Goal: Task Accomplishment & Management: Manage account settings

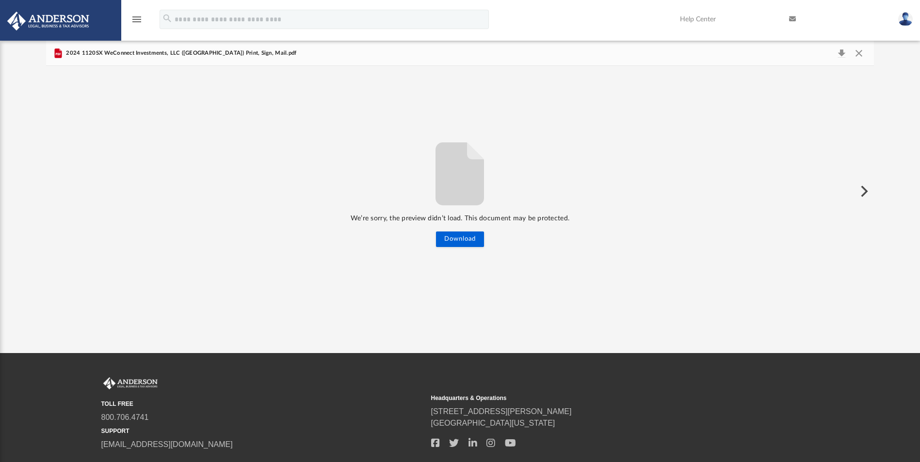
scroll to position [213, 821]
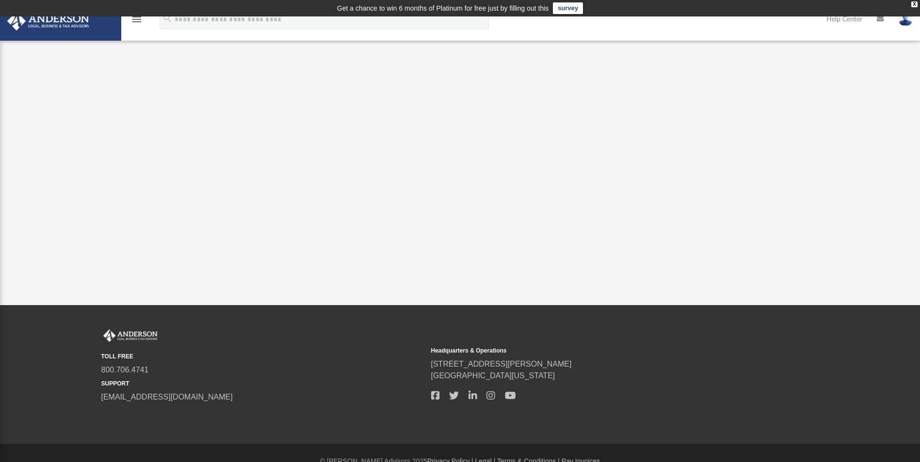
scroll to position [16, 0]
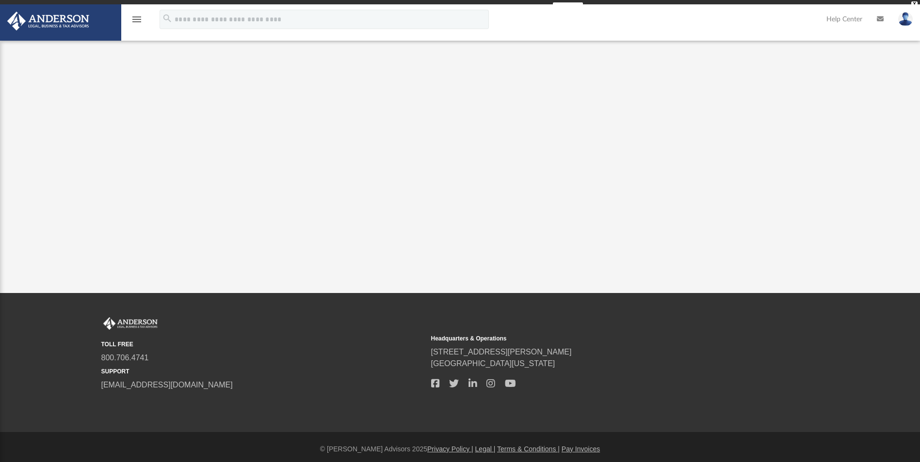
click at [140, 21] on icon "menu" at bounding box center [137, 20] width 12 height 12
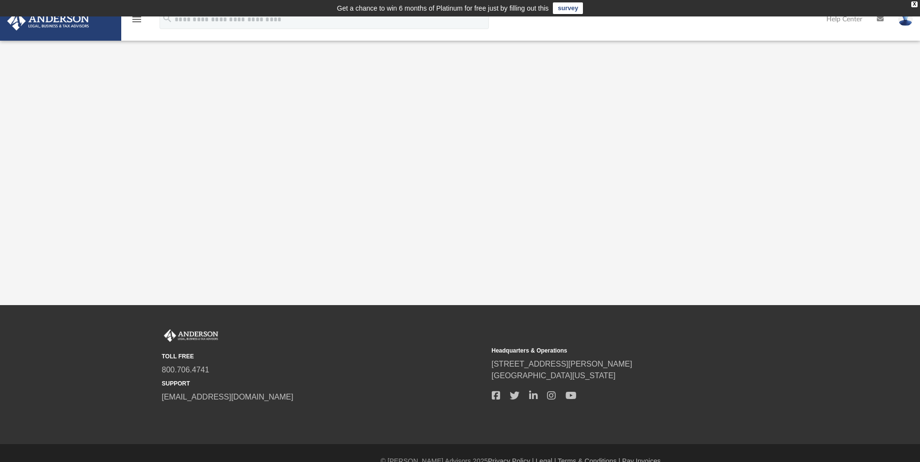
click at [137, 18] on icon "menu" at bounding box center [137, 20] width 12 height 12
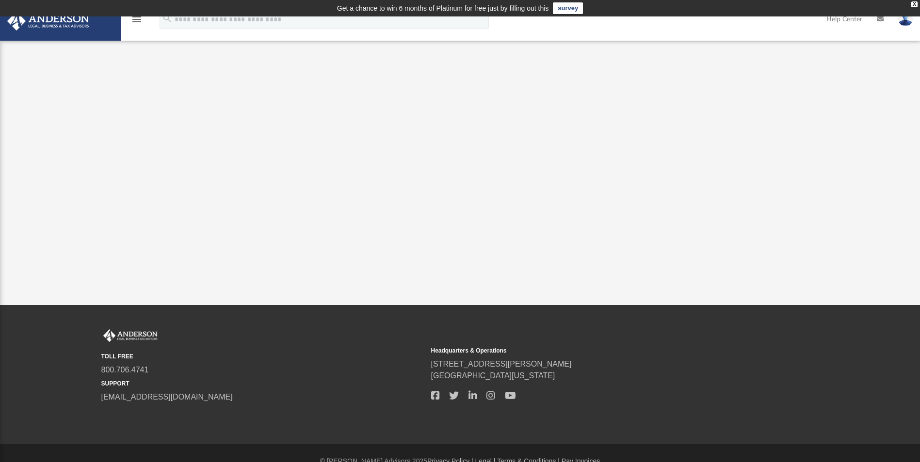
click at [137, 18] on icon "menu" at bounding box center [137, 20] width 12 height 12
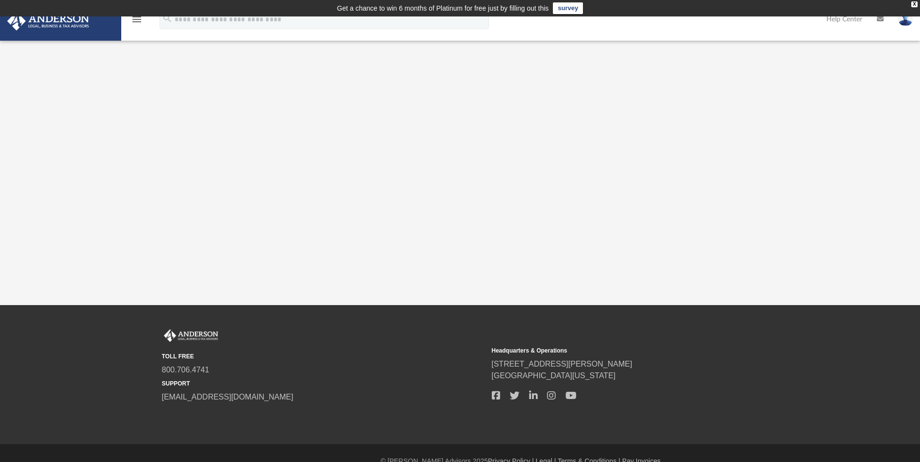
click at [137, 18] on icon "menu" at bounding box center [137, 20] width 12 height 12
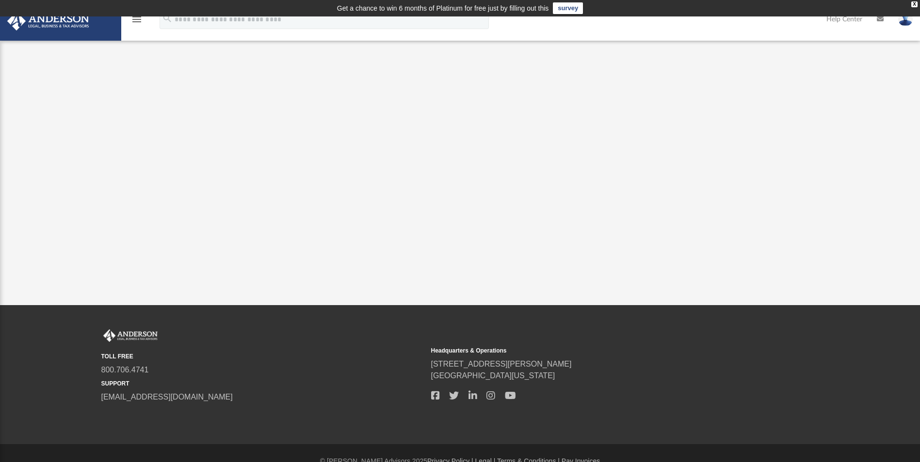
click at [137, 18] on icon "menu" at bounding box center [137, 20] width 12 height 12
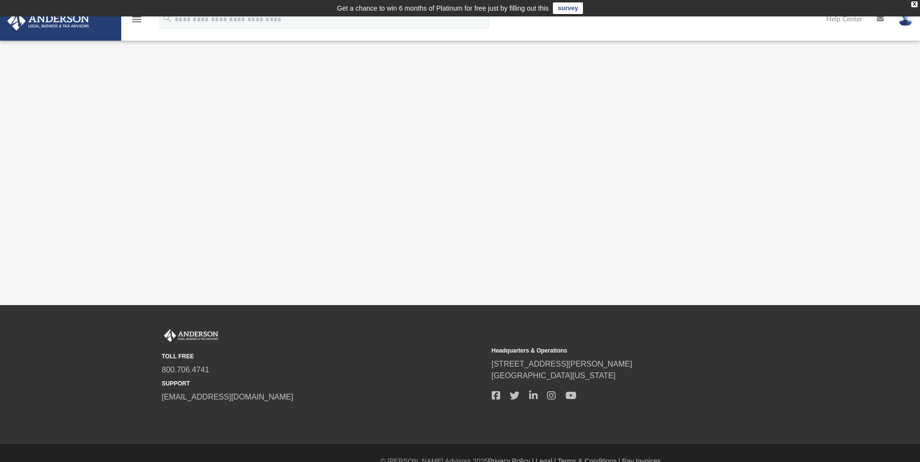
click at [48, 94] on div "App robert@weconnect247.com Sign Out robert@weconnect247.com Home Online Orderi…" at bounding box center [460, 160] width 920 height 289
click at [136, 20] on icon "menu" at bounding box center [137, 20] width 12 height 12
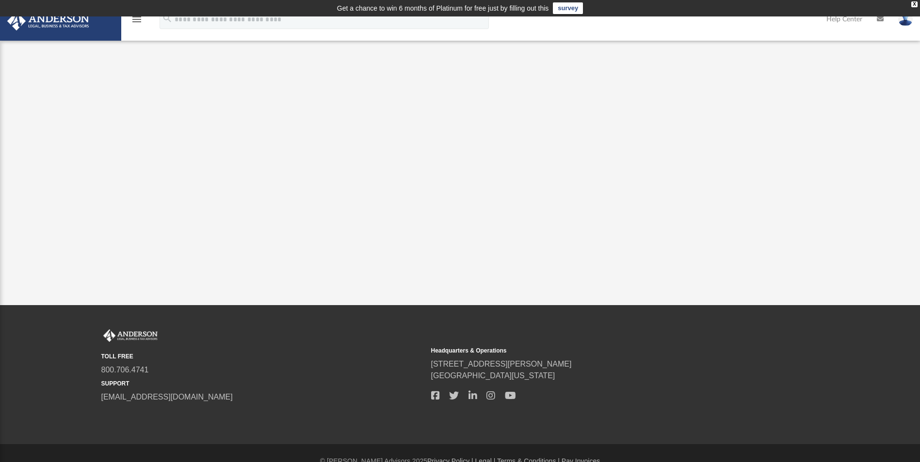
click at [136, 20] on icon "menu" at bounding box center [137, 20] width 12 height 12
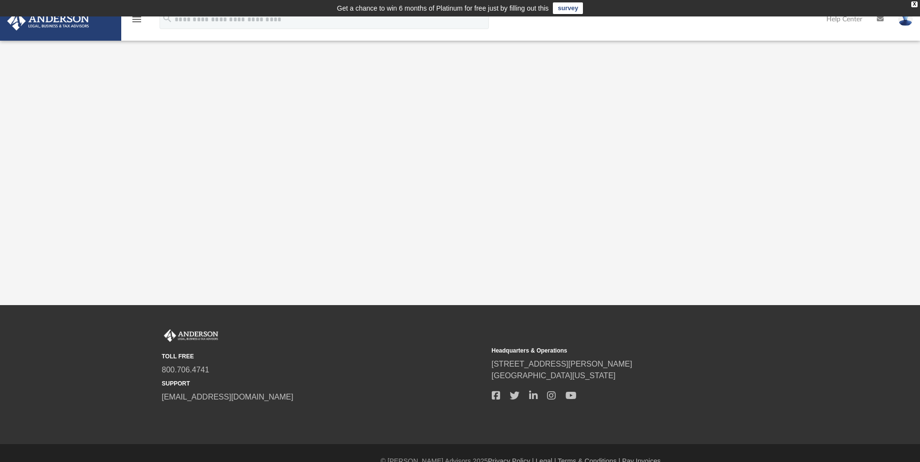
click at [136, 20] on icon "menu" at bounding box center [137, 20] width 12 height 12
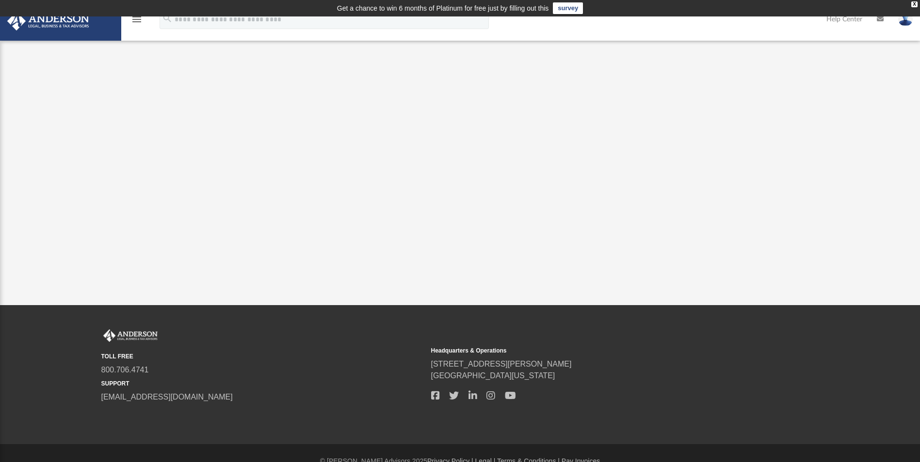
click at [136, 20] on icon "menu" at bounding box center [137, 20] width 12 height 12
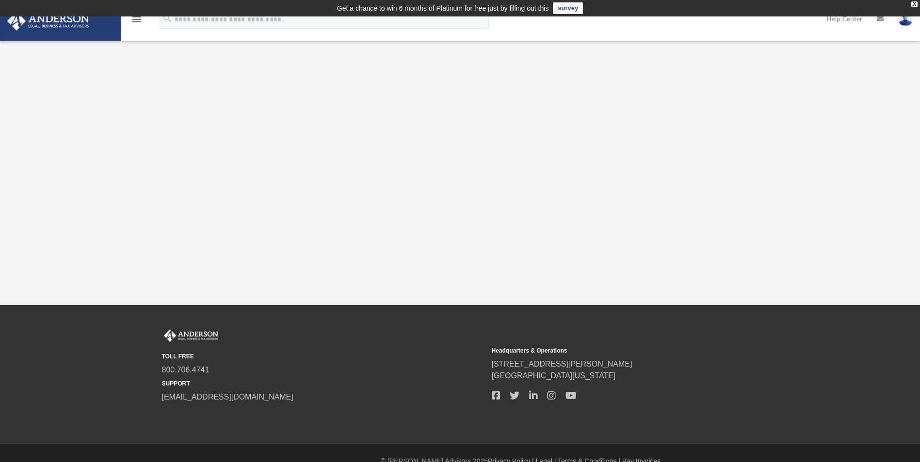
click at [136, 20] on icon "menu" at bounding box center [137, 20] width 12 height 12
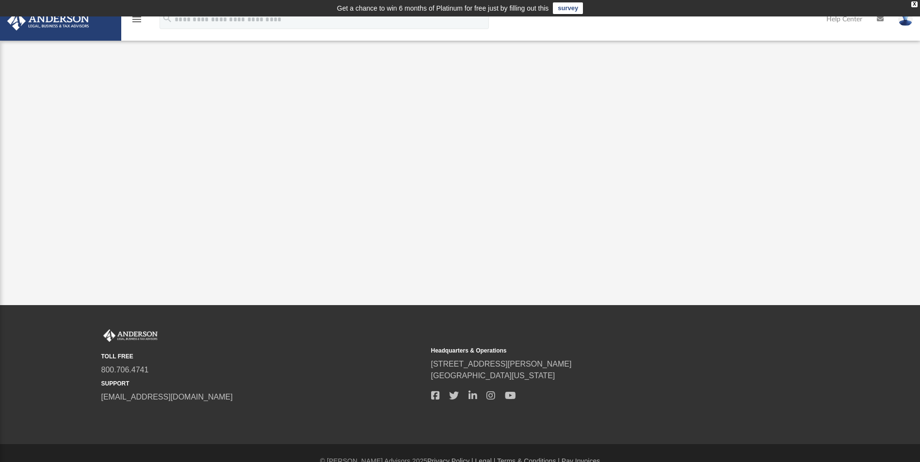
click at [136, 17] on icon "menu" at bounding box center [137, 20] width 12 height 12
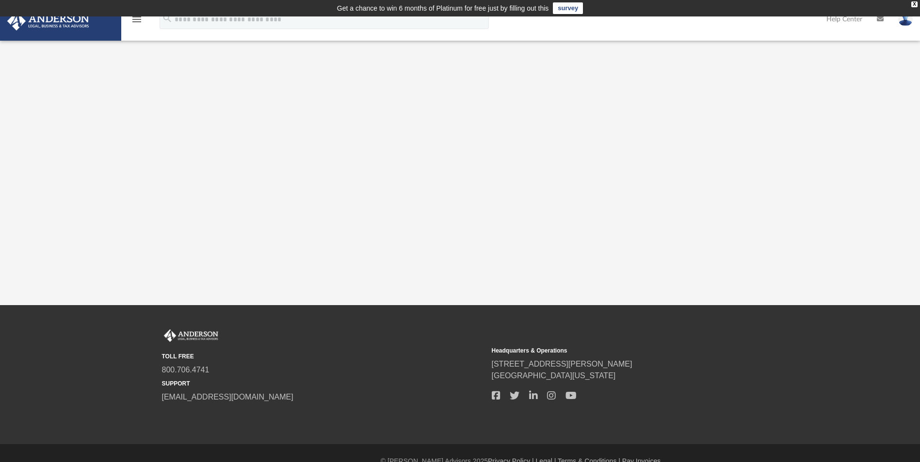
click at [136, 17] on icon "menu" at bounding box center [137, 20] width 12 height 12
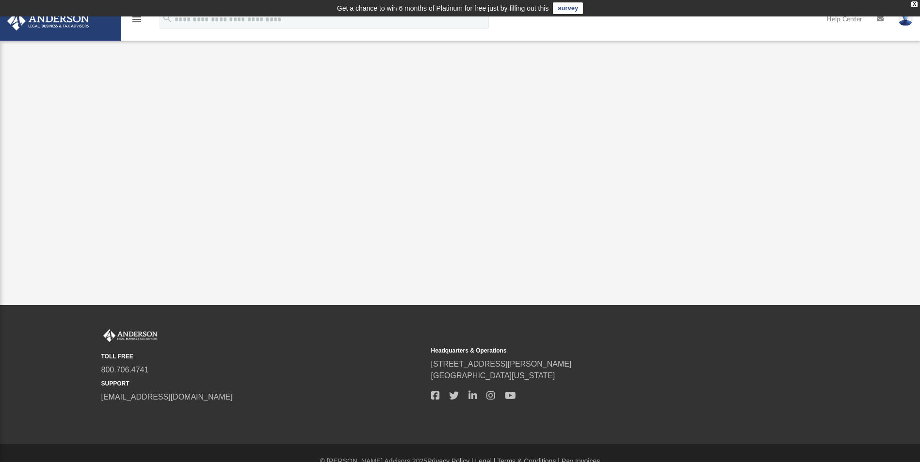
click at [136, 17] on icon "menu" at bounding box center [137, 20] width 12 height 12
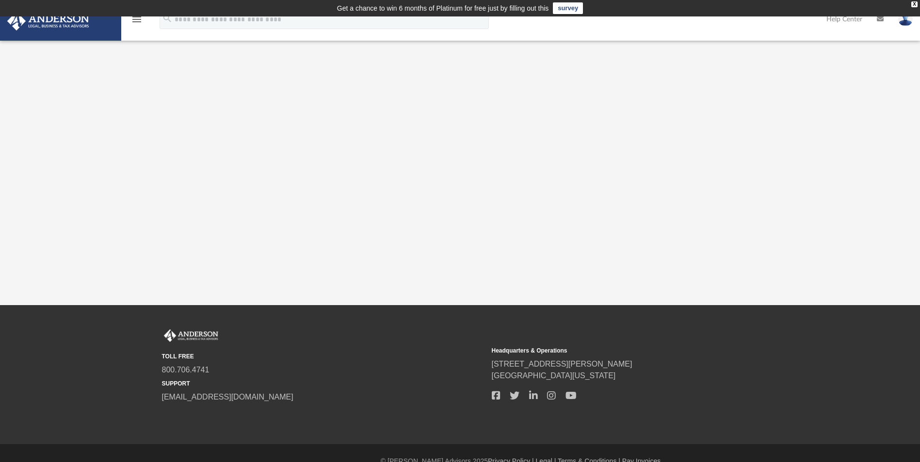
click at [136, 17] on icon "menu" at bounding box center [137, 20] width 12 height 12
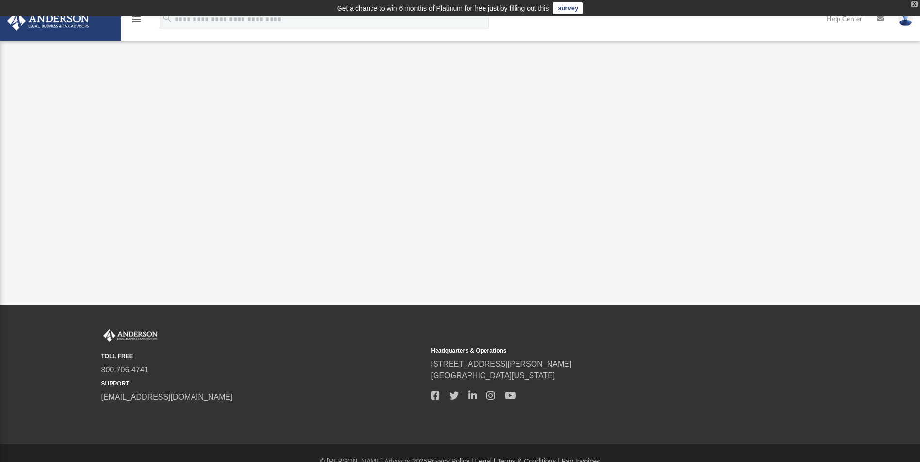
click at [911, 4] on div "X" at bounding box center [914, 4] width 6 height 6
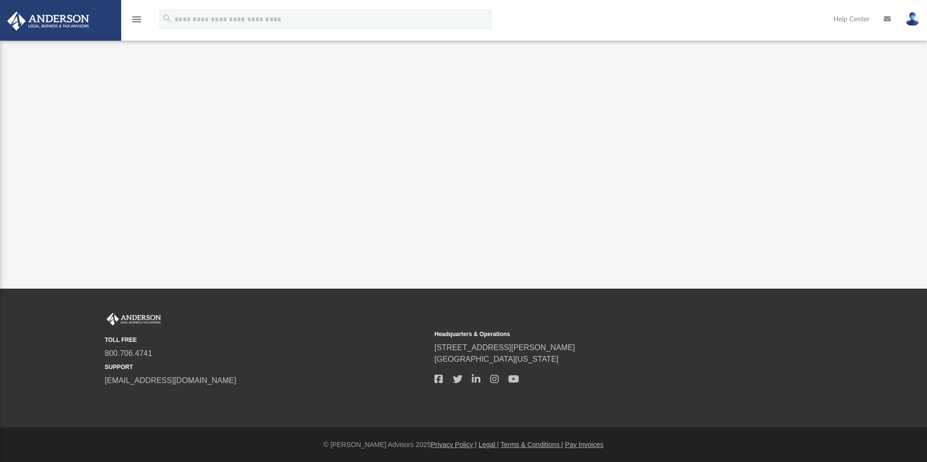
click at [50, 18] on img at bounding box center [48, 21] width 88 height 19
click at [17, 22] on img at bounding box center [48, 21] width 88 height 19
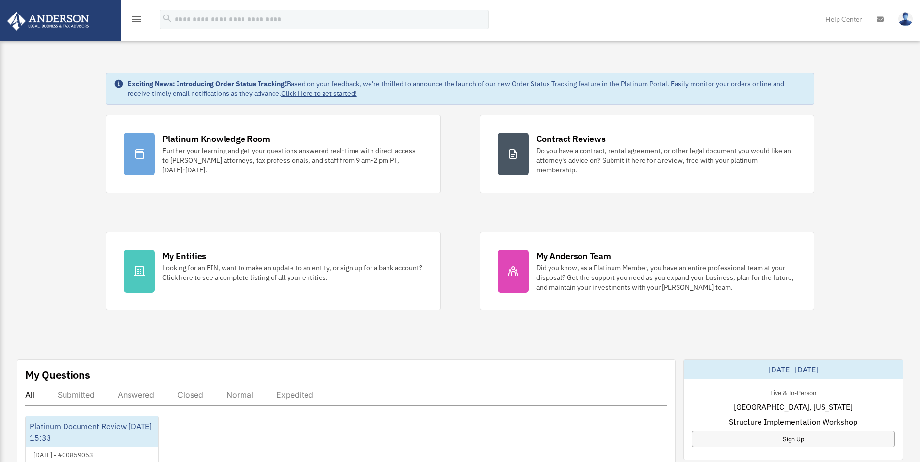
click at [133, 20] on icon "menu" at bounding box center [137, 20] width 12 height 12
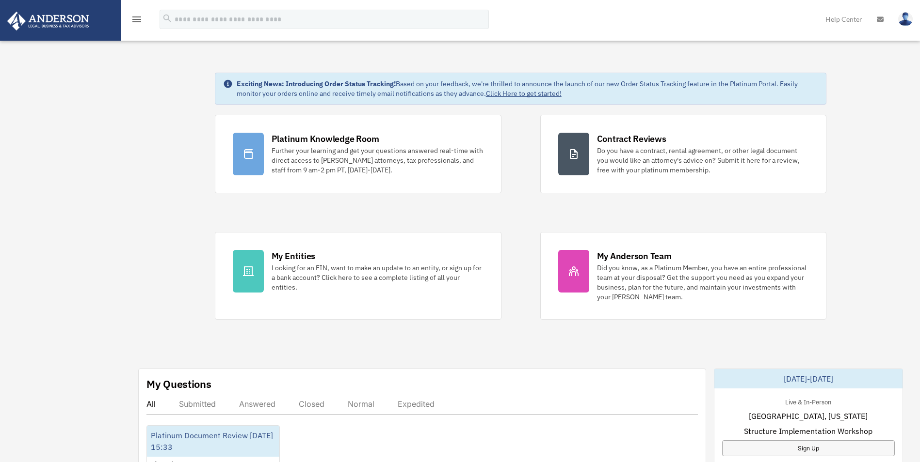
click at [136, 16] on icon "menu" at bounding box center [137, 20] width 12 height 12
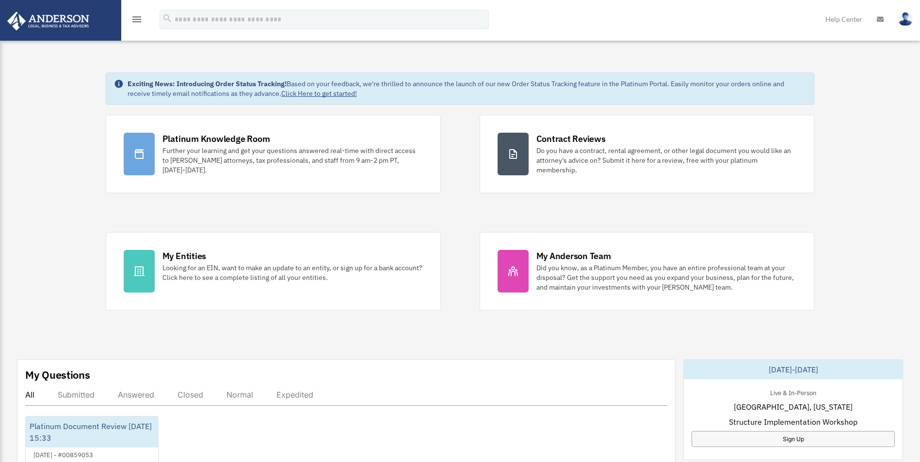
click at [136, 16] on icon "menu" at bounding box center [137, 20] width 12 height 12
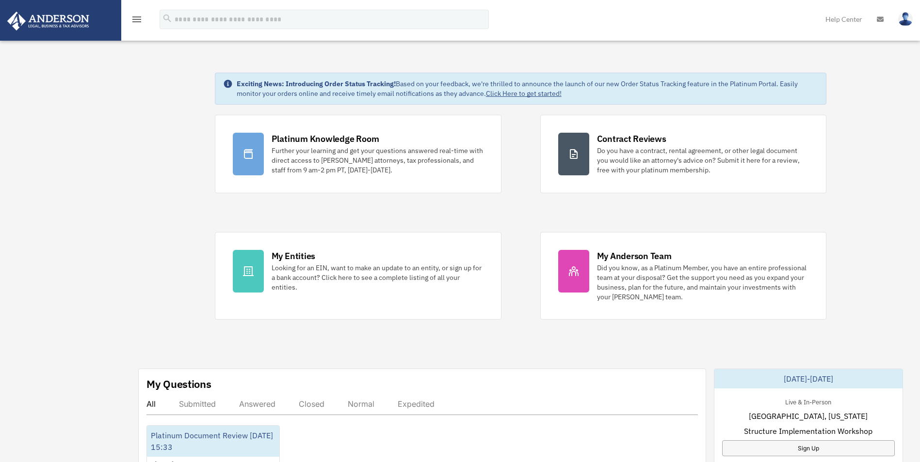
click at [136, 16] on icon "menu" at bounding box center [137, 20] width 12 height 12
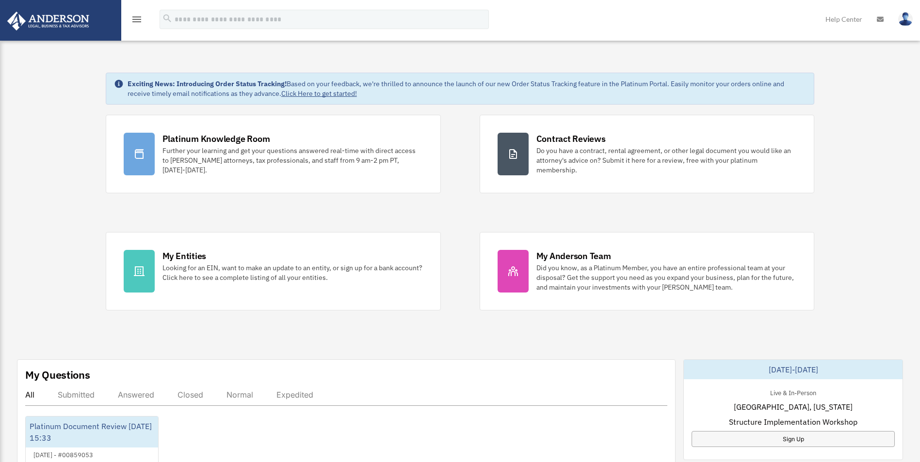
click at [136, 16] on icon "menu" at bounding box center [137, 20] width 12 height 12
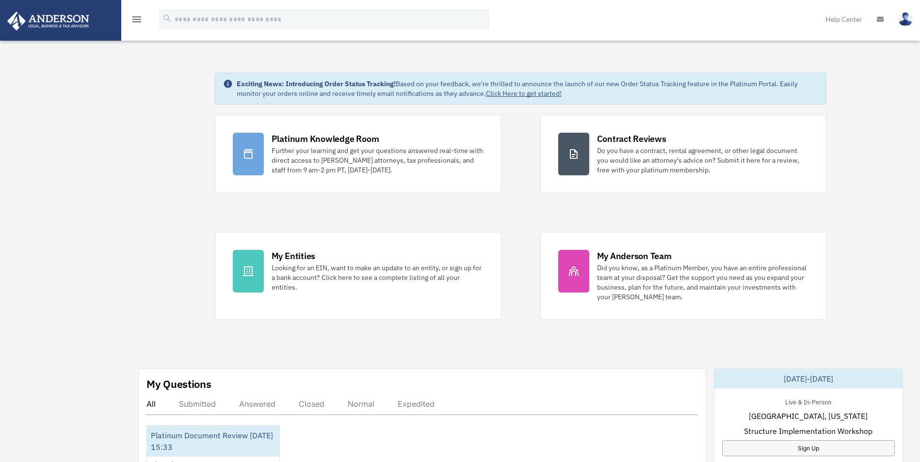
click at [136, 16] on icon "menu" at bounding box center [137, 20] width 12 height 12
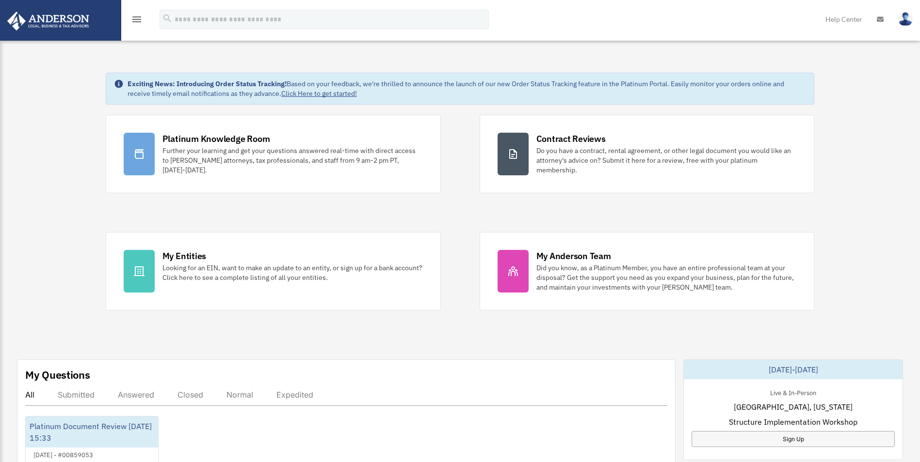
click at [136, 16] on icon "menu" at bounding box center [137, 20] width 12 height 12
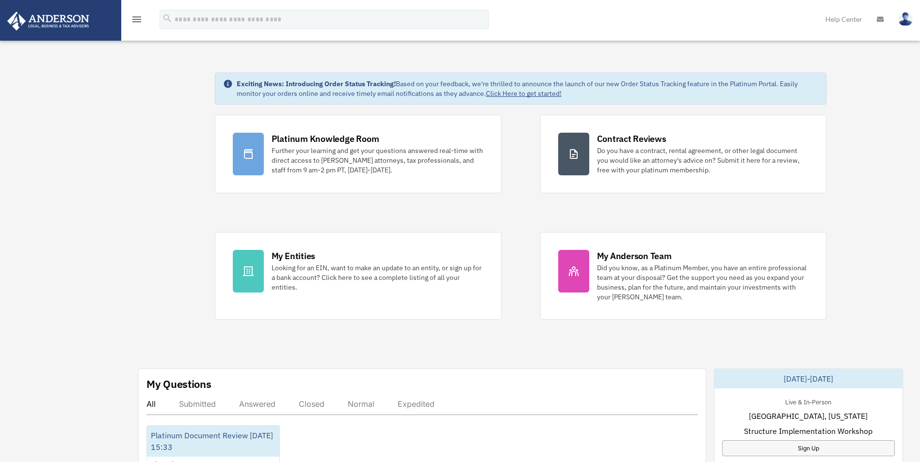
click at [136, 16] on icon "menu" at bounding box center [137, 20] width 12 height 12
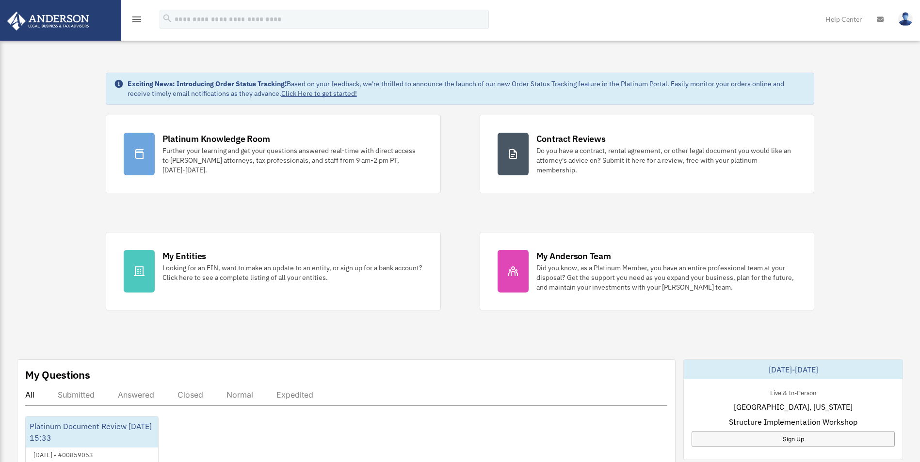
click at [136, 16] on icon "menu" at bounding box center [137, 20] width 12 height 12
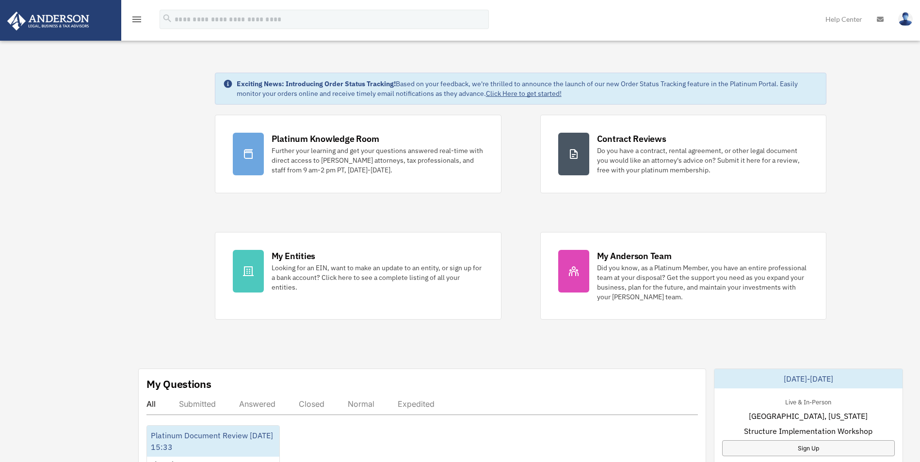
click at [136, 16] on icon "menu" at bounding box center [137, 20] width 12 height 12
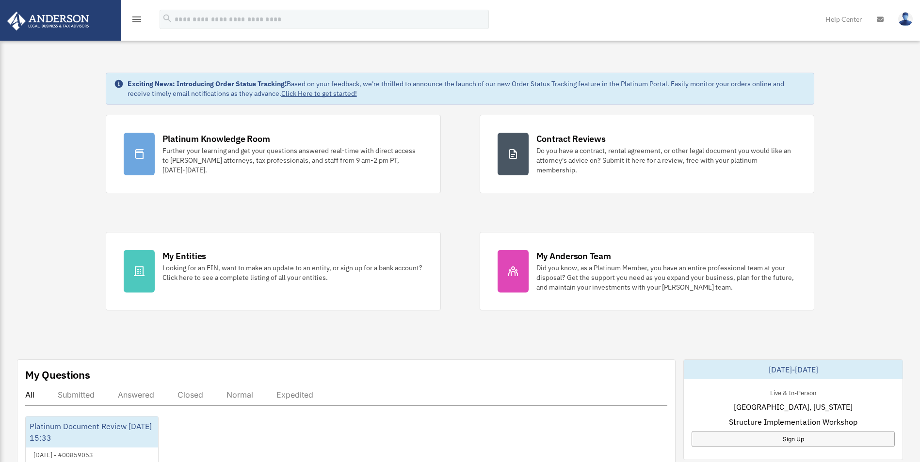
click at [136, 16] on icon "menu" at bounding box center [137, 20] width 12 height 12
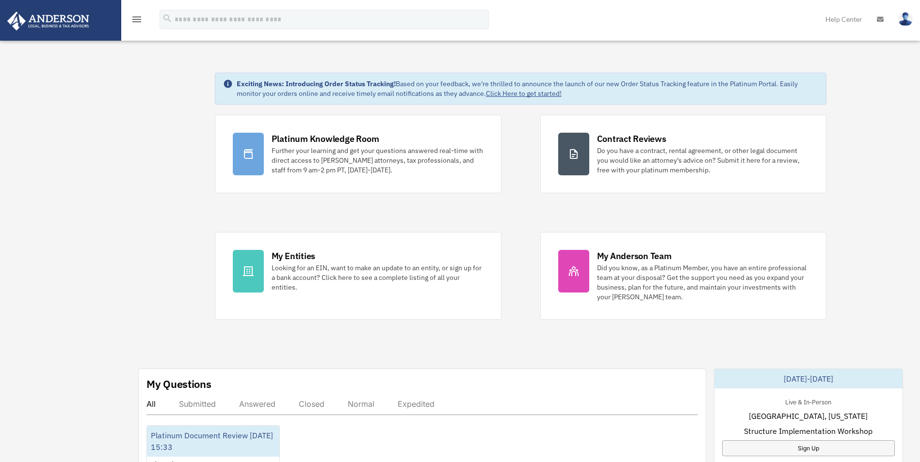
click at [136, 16] on icon "menu" at bounding box center [137, 20] width 12 height 12
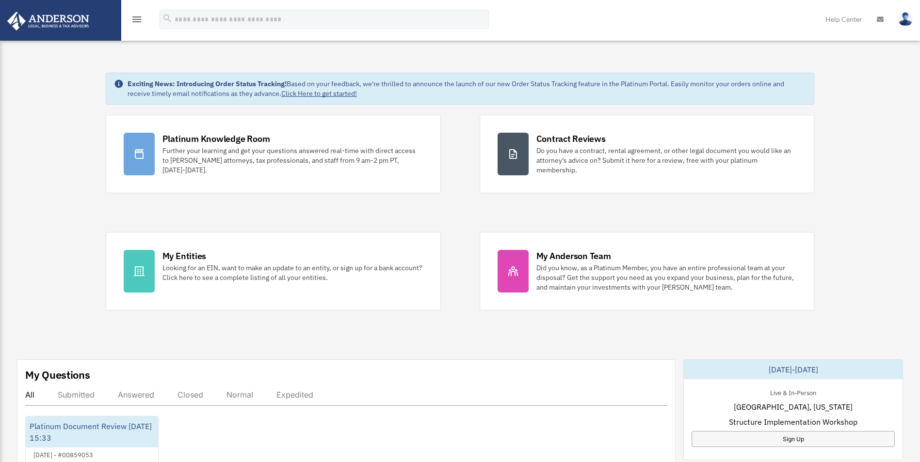
click at [136, 16] on icon "menu" at bounding box center [137, 20] width 12 height 12
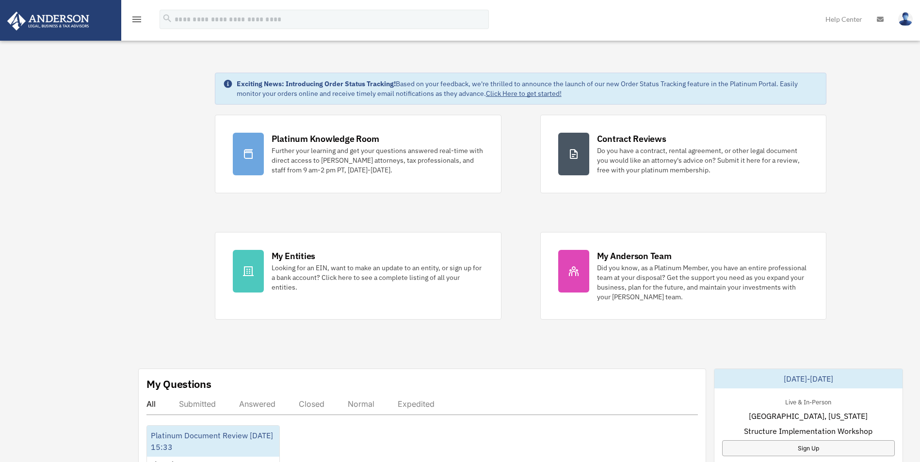
click at [136, 16] on icon "menu" at bounding box center [137, 20] width 12 height 12
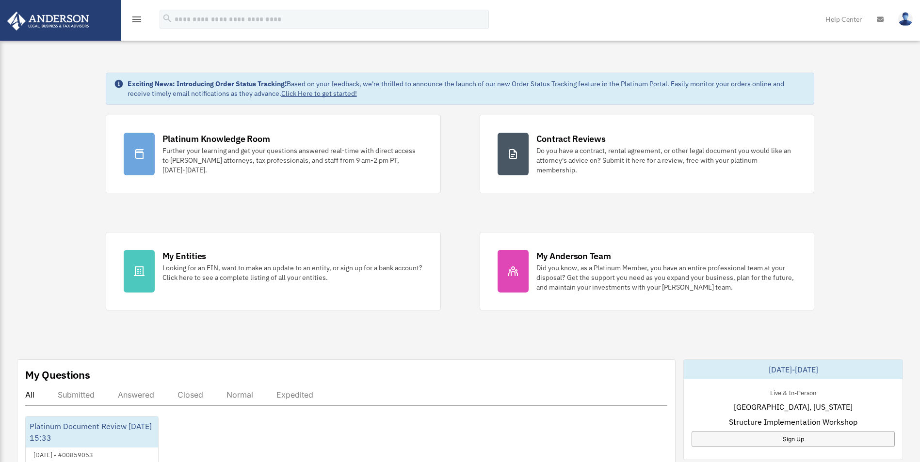
click at [136, 16] on icon "menu" at bounding box center [137, 20] width 12 height 12
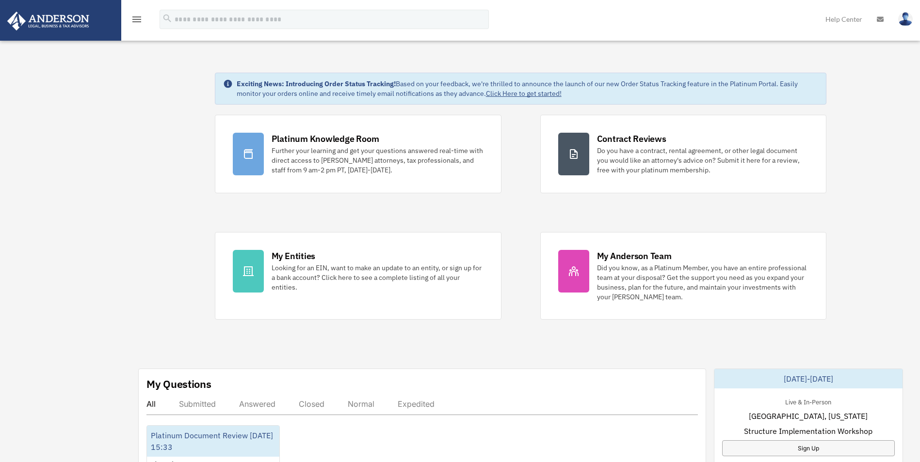
click at [136, 16] on icon "menu" at bounding box center [137, 20] width 12 height 12
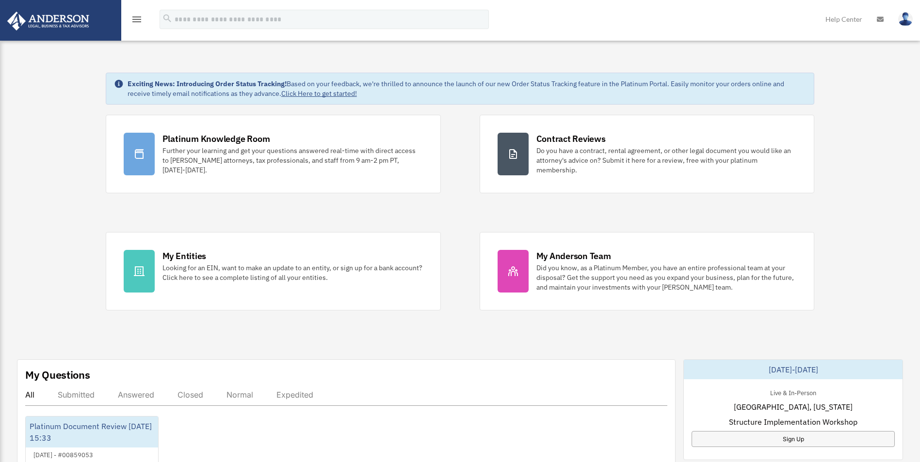
click at [136, 16] on icon "menu" at bounding box center [137, 20] width 12 height 12
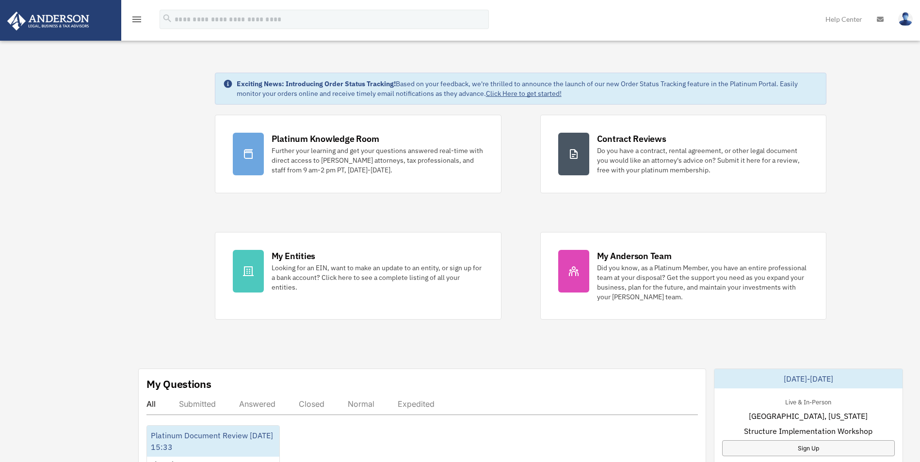
click at [136, 16] on icon "menu" at bounding box center [137, 20] width 12 height 12
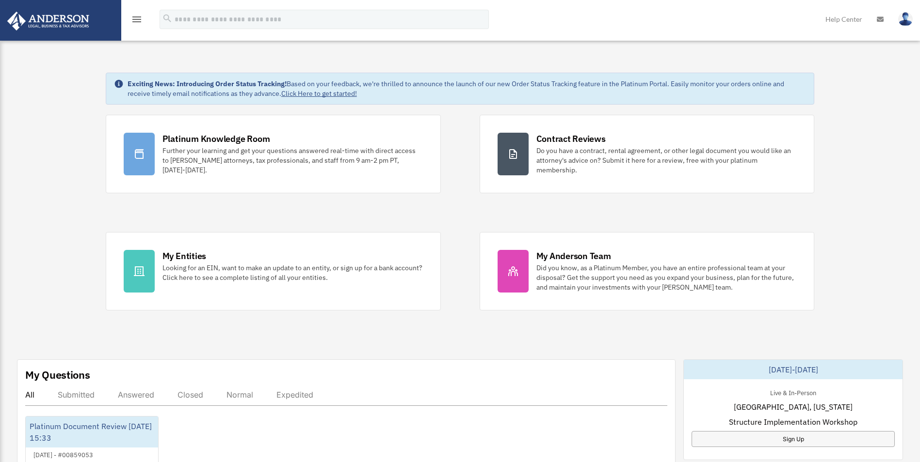
drag, startPoint x: 876, startPoint y: 2, endPoint x: 366, endPoint y: 332, distance: 607.5
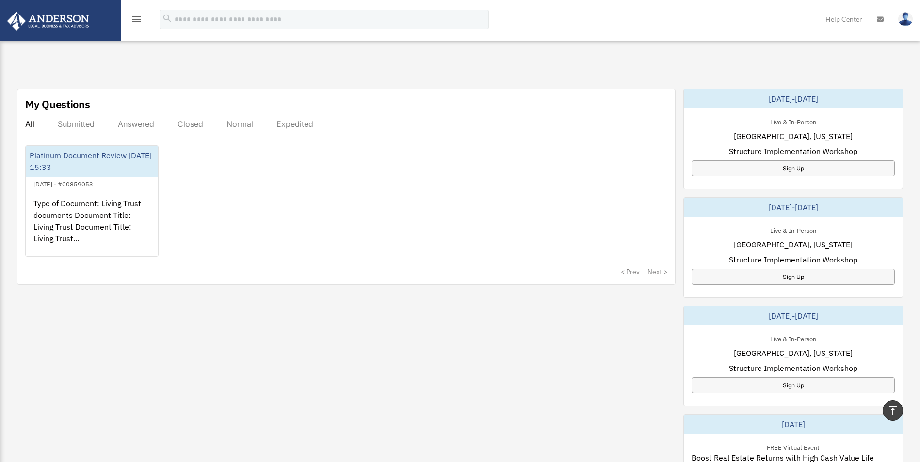
scroll to position [257, 0]
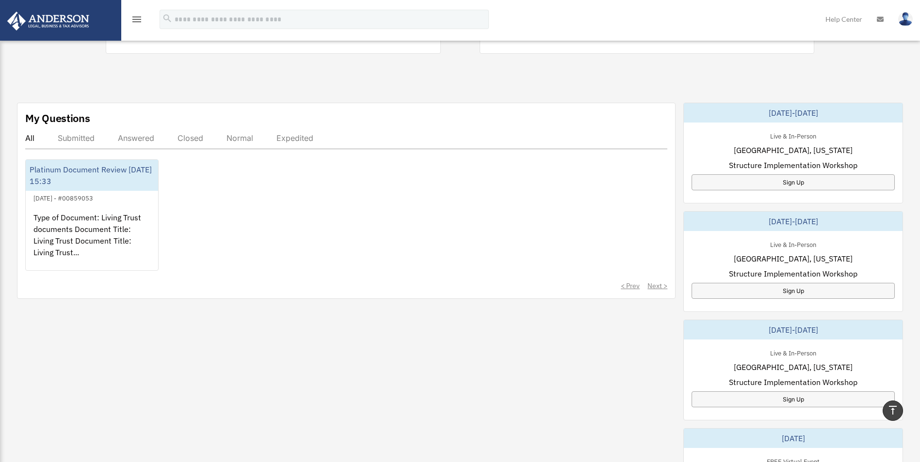
click at [74, 137] on div "Submitted" at bounding box center [76, 138] width 37 height 10
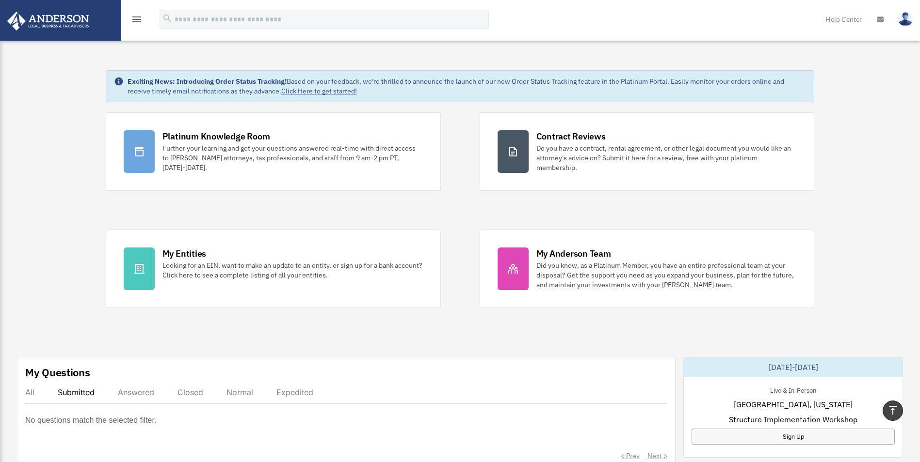
scroll to position [0, 0]
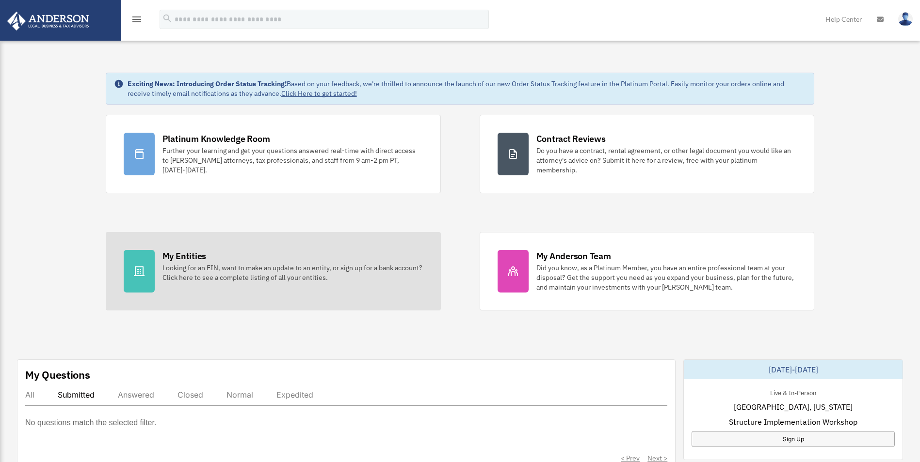
click at [180, 260] on div "My Entities" at bounding box center [184, 256] width 44 height 12
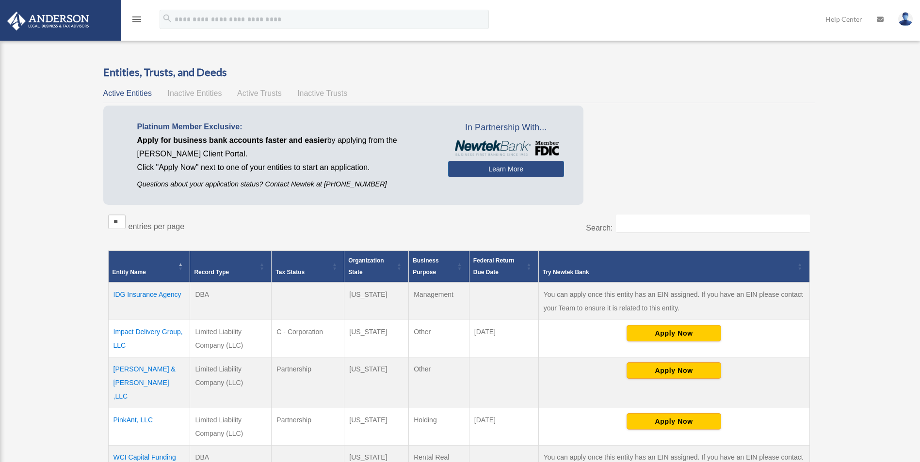
click at [136, 19] on icon "menu" at bounding box center [137, 20] width 12 height 12
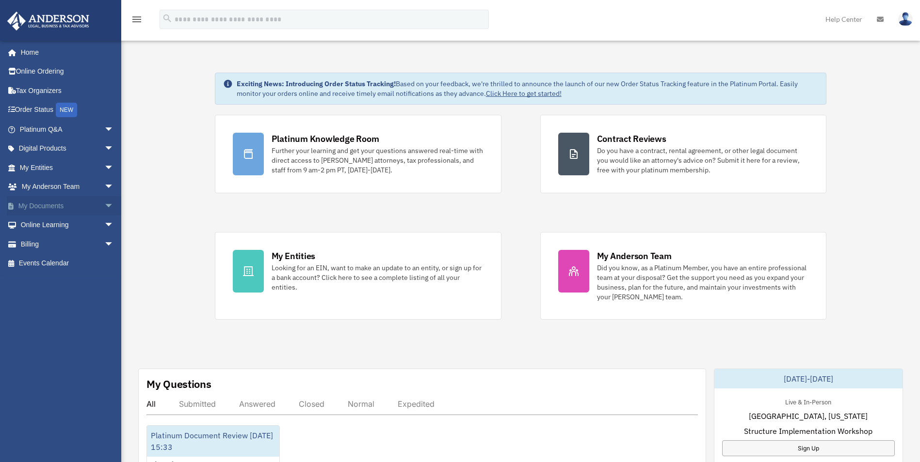
click at [48, 207] on link "My Documents arrow_drop_down" at bounding box center [68, 205] width 122 height 19
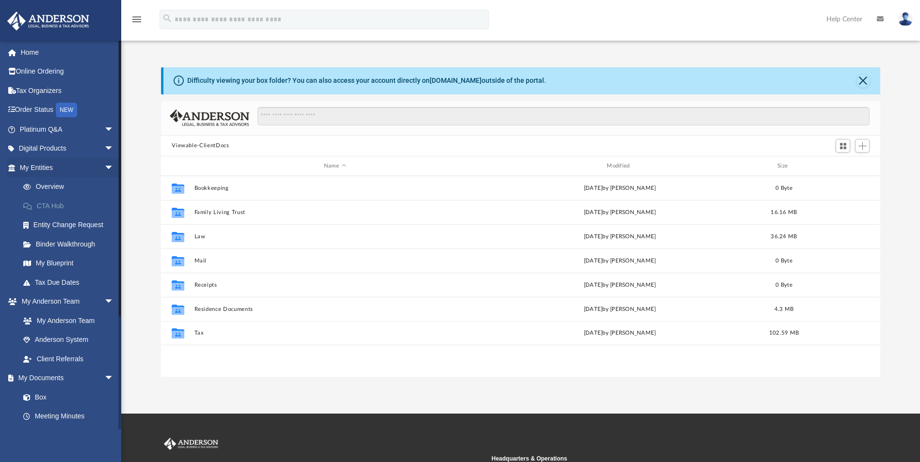
scroll to position [213, 712]
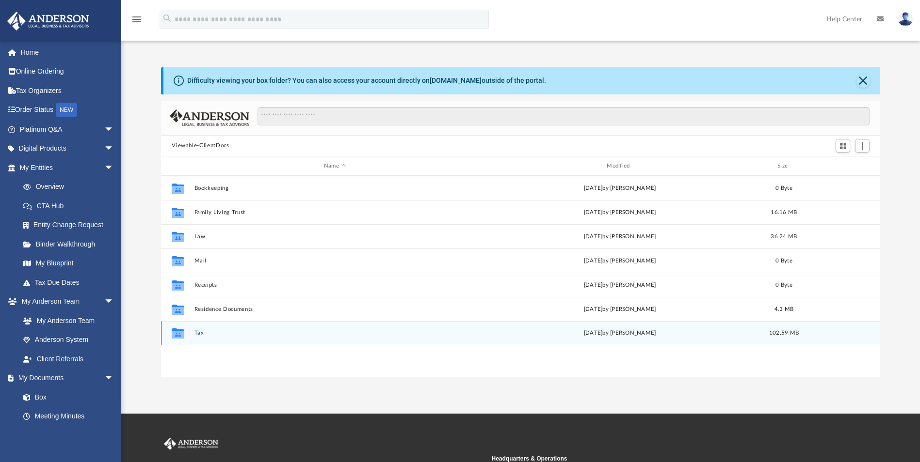
click at [198, 334] on button "Tax" at bounding box center [334, 334] width 281 height 6
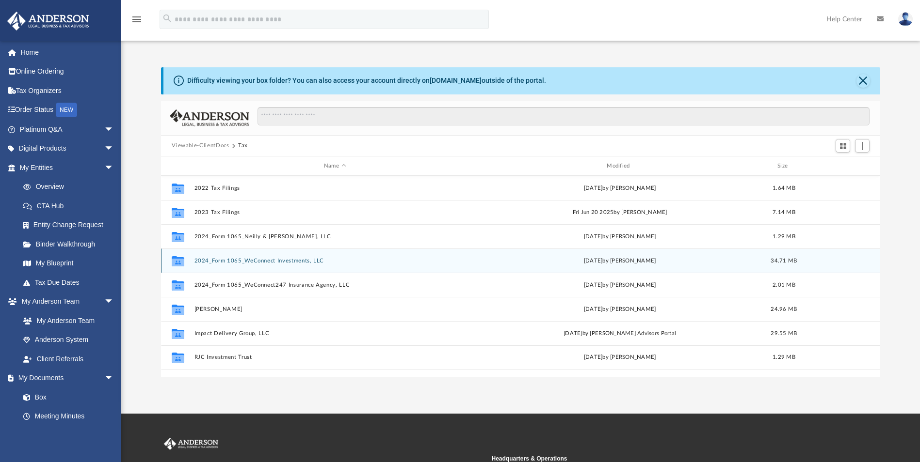
click at [254, 261] on button "2024_Form 1065_WeConnect Investments, LLC" at bounding box center [334, 261] width 281 height 6
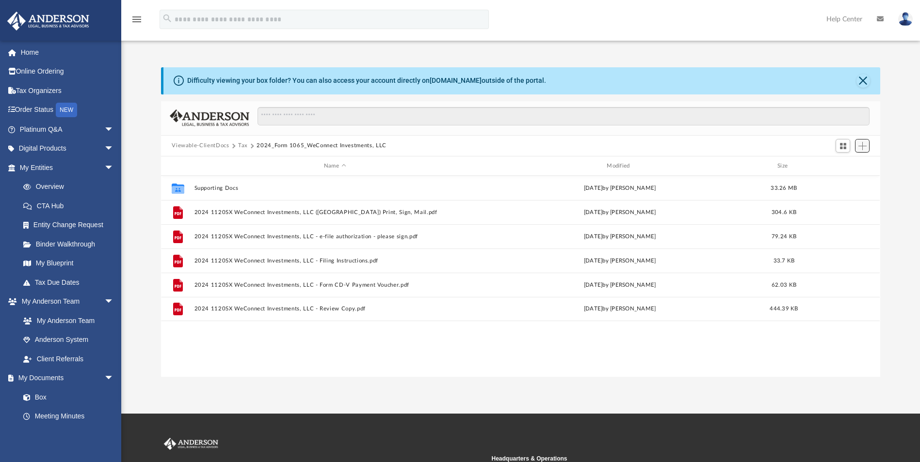
click at [862, 147] on span "Add" at bounding box center [862, 146] width 8 height 8
click at [852, 183] on li "New Folder" at bounding box center [848, 180] width 31 height 10
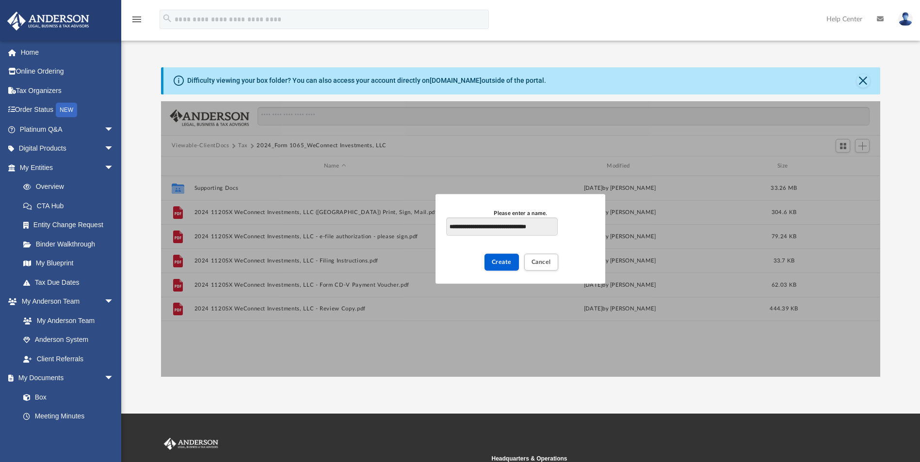
scroll to position [0, 7]
type input "**********"
click at [499, 263] on span "Create" at bounding box center [502, 262] width 20 height 6
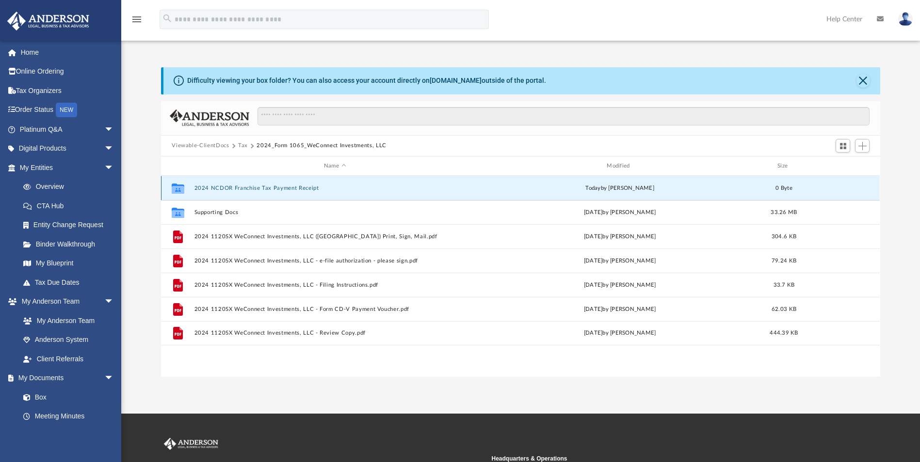
drag, startPoint x: 294, startPoint y: 188, endPoint x: 230, endPoint y: 186, distance: 64.5
click at [230, 186] on button "2024 NCDOR Franchise Tax Payment Receipt" at bounding box center [334, 188] width 281 height 6
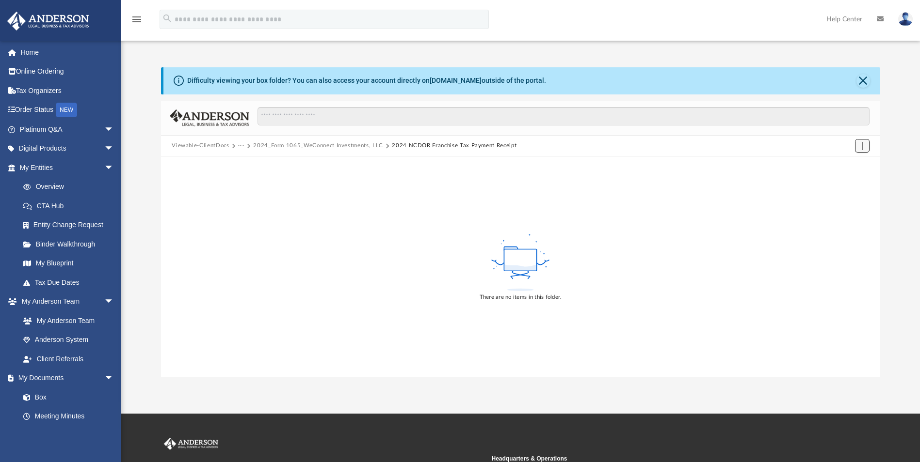
click at [860, 147] on span "Add" at bounding box center [862, 146] width 8 height 8
click at [844, 165] on li "Upload" at bounding box center [848, 165] width 31 height 10
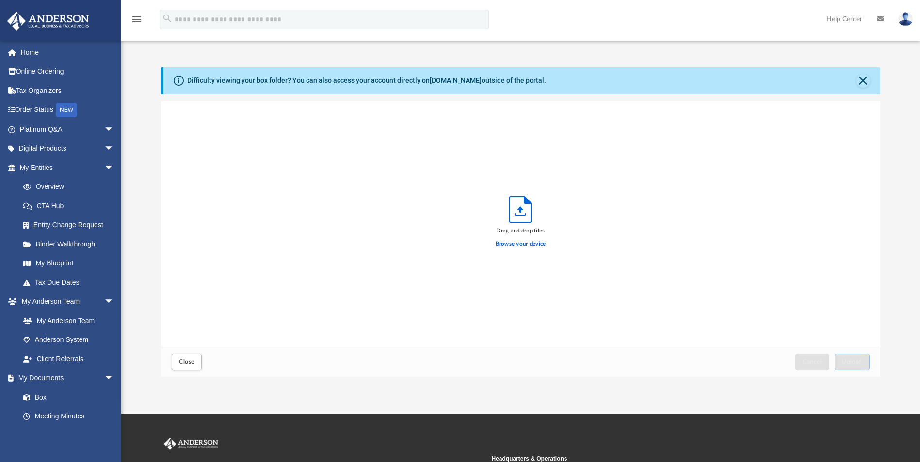
scroll to position [238, 712]
click at [523, 214] on icon "Upload" at bounding box center [519, 210] width 21 height 26
click at [509, 245] on label "Browse your device" at bounding box center [520, 244] width 50 height 9
click at [0, 0] on input "Browse your device" at bounding box center [0, 0] width 0 height 0
click at [858, 361] on span "Upload" at bounding box center [852, 362] width 20 height 6
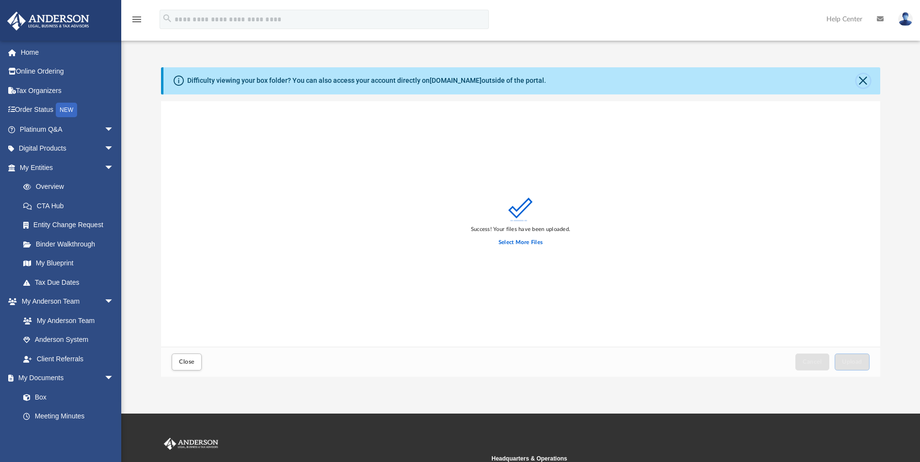
click at [862, 84] on button "Close" at bounding box center [863, 81] width 14 height 14
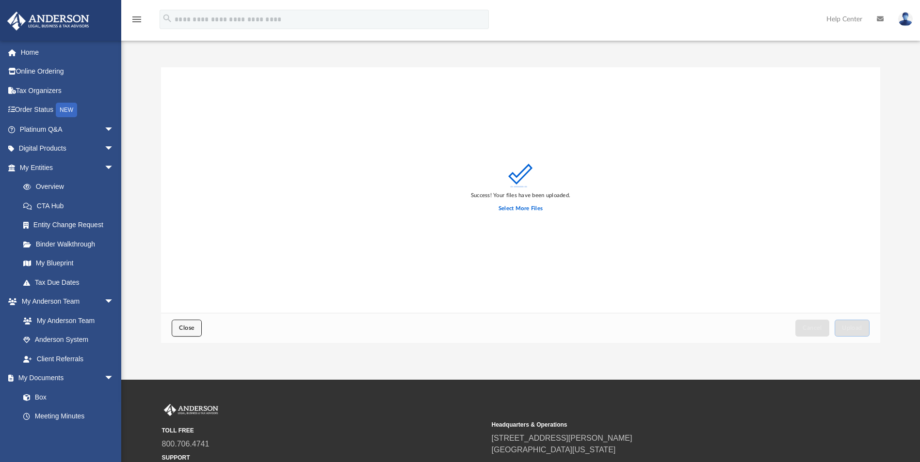
click at [187, 330] on span "Close" at bounding box center [187, 328] width 16 height 6
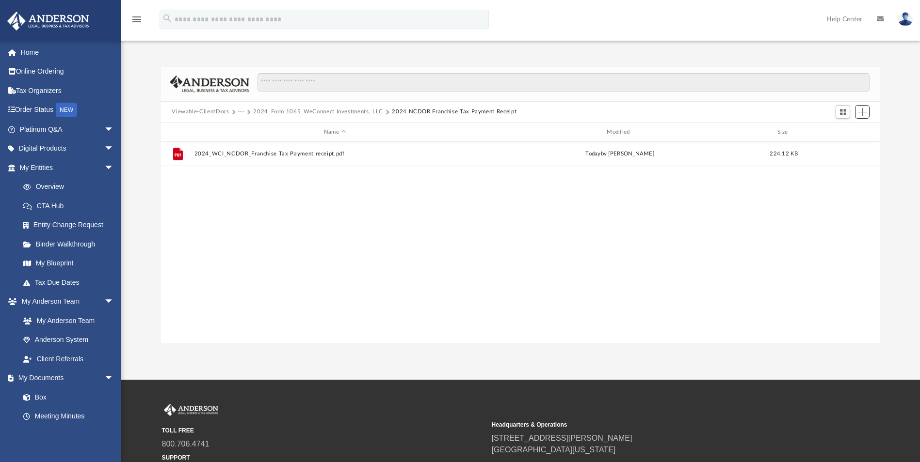
scroll to position [213, 712]
